Goal: Find specific fact: Find specific fact

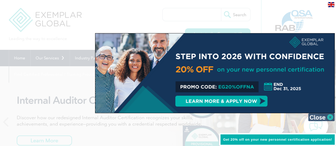
click at [319, 115] on img at bounding box center [321, 117] width 27 height 8
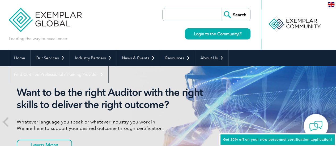
click at [207, 13] on input "search" at bounding box center [193, 14] width 56 height 13
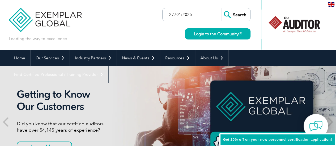
type input "27701:2025"
click at [221, 8] on input "Search" at bounding box center [235, 14] width 29 height 13
